Goal: Information Seeking & Learning: Learn about a topic

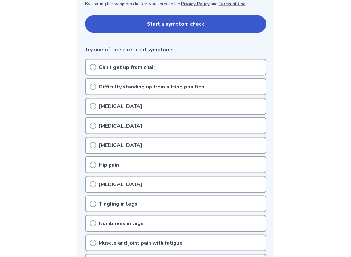
scroll to position [136, 0]
click at [99, 151] on div "Joint stiffness" at bounding box center [175, 145] width 181 height 17
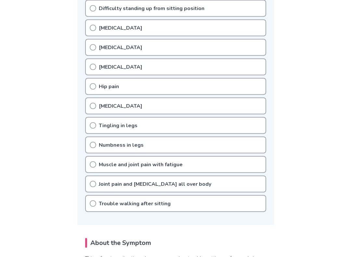
scroll to position [215, 0]
click at [99, 201] on p "Trouble walking after sitting" at bounding box center [135, 203] width 72 height 8
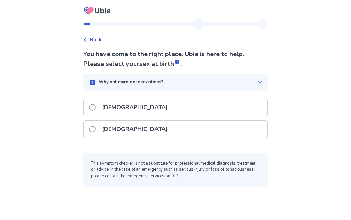
click at [93, 136] on label "[DEMOGRAPHIC_DATA]" at bounding box center [130, 129] width 83 height 17
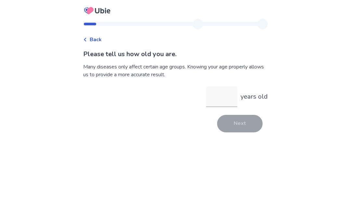
click at [240, 147] on div "Back Please tell us how old you are. Many diseases only affect certain age grou…" at bounding box center [175, 110] width 351 height 220
